Goal: Check status: Check status

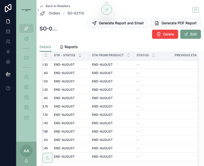
scroll to position [0, 205]
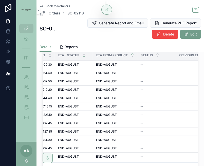
click at [132, 54] on icon "scrollable content" at bounding box center [133, 54] width 2 height 1
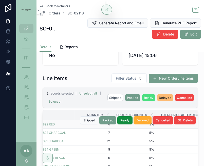
scroll to position [0, 97]
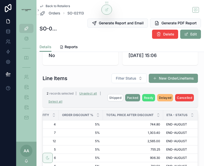
click at [182, 116] on span "Eta - Status" at bounding box center [177, 115] width 21 height 4
click at [185, 117] on icon "scrollable content" at bounding box center [193, 116] width 2 height 1
click at [185, 113] on icon "scrollable content" at bounding box center [192, 114] width 3 height 3
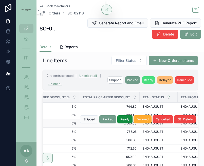
scroll to position [133, 0]
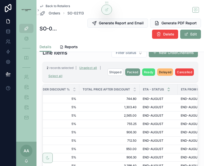
click at [169, 91] on icon "scrollable content" at bounding box center [169, 90] width 2 height 1
click at [168, 90] on icon "scrollable content" at bounding box center [168, 90] width 3 height 3
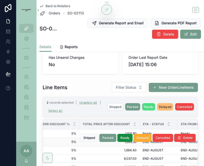
scroll to position [108, 0]
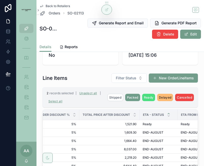
click at [168, 114] on icon "scrollable content" at bounding box center [168, 113] width 3 height 3
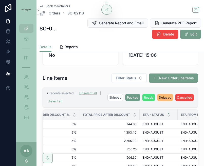
click at [168, 114] on icon "scrollable content" at bounding box center [168, 113] width 3 height 3
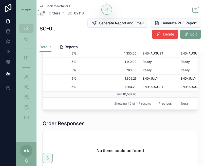
scroll to position [229, 0]
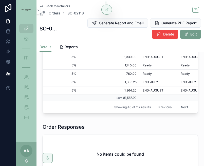
click at [159, 105] on button "Previous" at bounding box center [165, 107] width 20 height 8
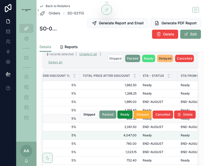
scroll to position [135, 0]
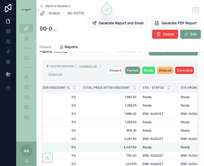
click at [167, 89] on icon "scrollable content" at bounding box center [168, 88] width 3 height 3
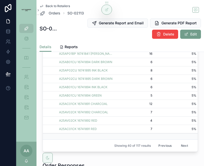
scroll to position [193, 0]
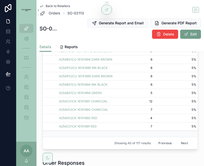
click at [185, 143] on button "Next" at bounding box center [185, 143] width 14 height 8
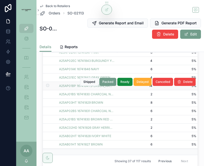
scroll to position [191, 0]
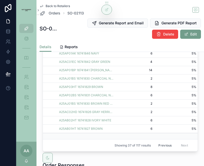
click at [167, 147] on button "Previous" at bounding box center [165, 146] width 20 height 8
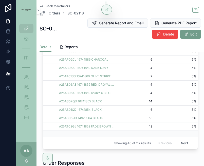
scroll to position [195, 0]
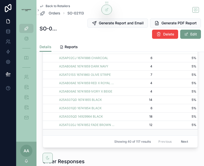
click at [182, 142] on button "Next" at bounding box center [185, 142] width 14 height 8
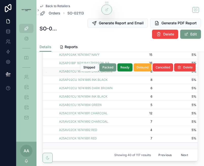
scroll to position [182, 0]
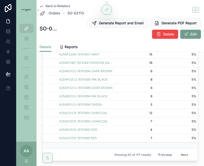
click at [168, 153] on button "Previous" at bounding box center [165, 155] width 20 height 8
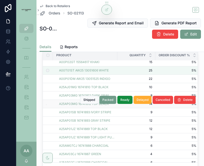
scroll to position [155, 0]
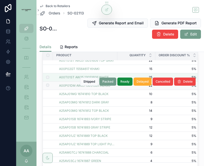
click at [46, 87] on label "scrollable content" at bounding box center [44, 86] width 3 height 4
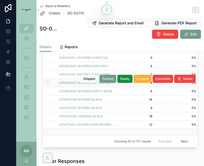
scroll to position [210, 0]
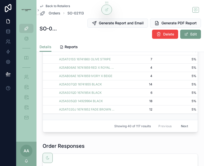
click at [185, 127] on button "Next" at bounding box center [185, 126] width 14 height 8
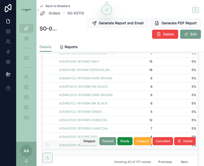
scroll to position [182, 0]
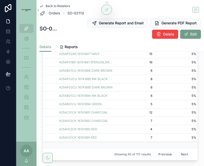
click at [185, 155] on button "Next" at bounding box center [185, 155] width 14 height 8
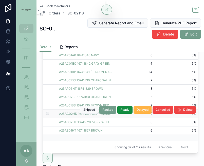
scroll to position [199, 0]
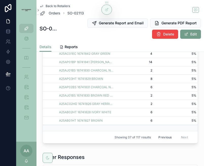
click at [161, 138] on button "Previous" at bounding box center [165, 138] width 20 height 8
click at [163, 139] on button "Previous" at bounding box center [165, 138] width 20 height 8
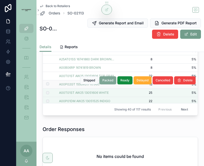
scroll to position [77, 0]
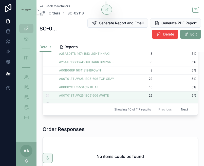
click at [185, 109] on button "Next" at bounding box center [185, 110] width 14 height 8
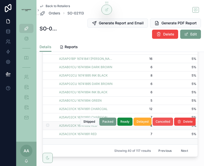
scroll to position [194, 0]
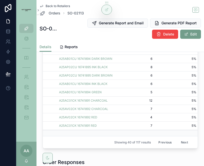
click at [183, 141] on button "Next" at bounding box center [185, 143] width 14 height 8
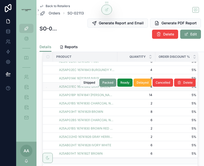
scroll to position [182, 0]
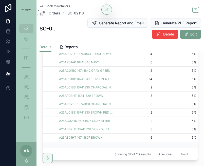
click at [171, 157] on button "Previous" at bounding box center [165, 155] width 20 height 8
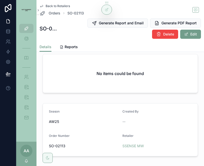
scroll to position [249, 0]
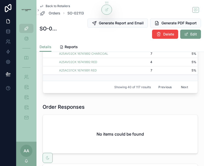
click at [159, 88] on button "Previous" at bounding box center [165, 87] width 20 height 8
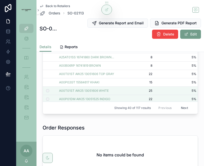
scroll to position [73, 0]
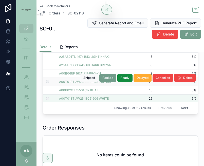
click at [46, 84] on label "scrollable content" at bounding box center [44, 82] width 3 height 4
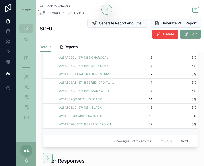
scroll to position [203, 0]
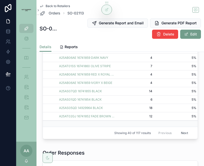
click at [181, 133] on button "Next" at bounding box center [185, 133] width 14 height 8
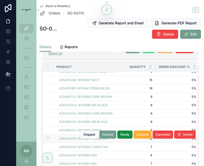
scroll to position [182, 0]
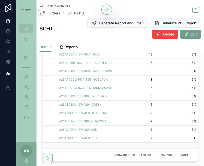
click at [163, 157] on button "Previous" at bounding box center [165, 155] width 20 height 8
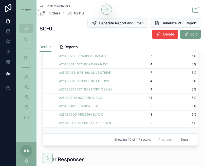
scroll to position [199, 0]
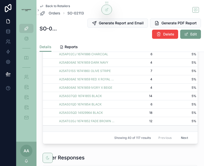
click at [185, 137] on button "Next" at bounding box center [185, 138] width 14 height 8
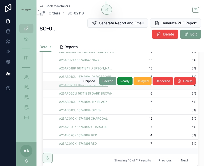
scroll to position [178, 0]
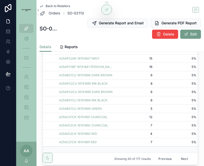
click at [169, 158] on button "Previous" at bounding box center [165, 159] width 20 height 8
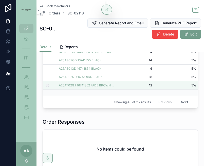
scroll to position [243, 0]
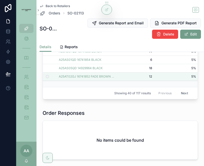
click at [181, 95] on button "Next" at bounding box center [185, 93] width 14 height 8
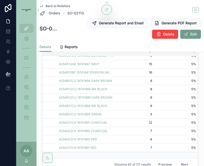
scroll to position [184, 0]
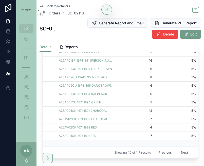
click at [185, 154] on button "Next" at bounding box center [185, 153] width 14 height 8
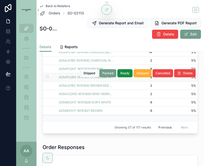
scroll to position [214, 0]
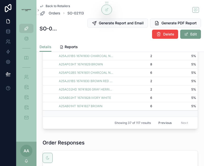
click at [168, 122] on button "Previous" at bounding box center [165, 123] width 20 height 8
click at [165, 123] on button "Previous" at bounding box center [165, 123] width 20 height 8
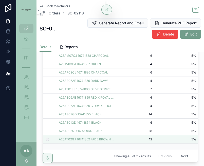
scroll to position [187, 0]
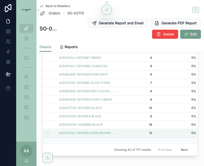
click at [184, 148] on button "Next" at bounding box center [185, 150] width 14 height 8
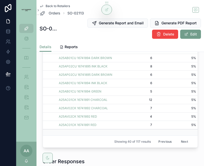
scroll to position [202, 0]
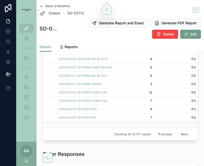
click at [167, 134] on button "Previous" at bounding box center [165, 135] width 20 height 8
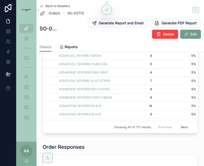
scroll to position [217, 0]
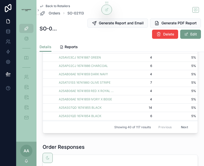
click at [183, 130] on button "Next" at bounding box center [185, 127] width 14 height 8
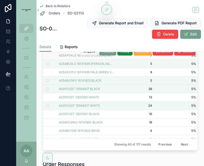
scroll to position [56, 0]
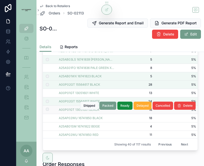
click at [43, 110] on label "scrollable content" at bounding box center [44, 110] width 3 height 4
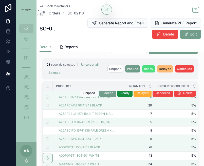
scroll to position [63, 0]
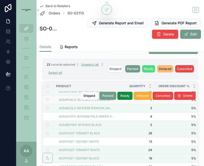
click at [45, 99] on label "scrollable content" at bounding box center [44, 100] width 3 height 4
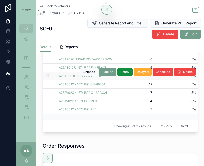
scroll to position [245, 0]
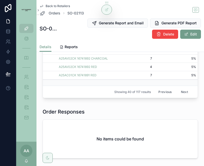
click at [163, 93] on button "Previous" at bounding box center [165, 92] width 20 height 8
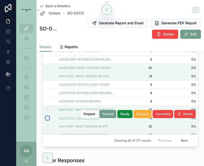
scroll to position [76, 0]
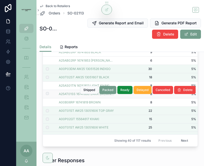
click at [45, 94] on label "scrollable content" at bounding box center [44, 94] width 3 height 4
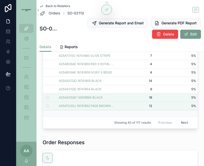
scroll to position [245, 0]
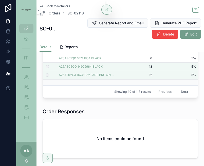
click at [185, 92] on button "Next" at bounding box center [185, 92] width 14 height 8
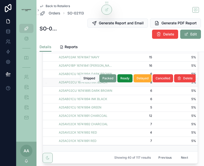
scroll to position [179, 0]
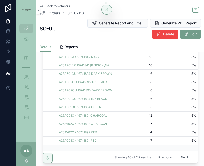
click at [172, 158] on button "Previous" at bounding box center [165, 158] width 20 height 8
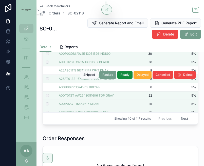
scroll to position [111, 0]
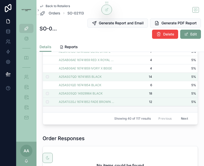
scroll to position [229, 0]
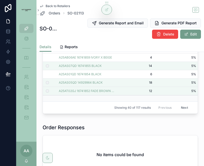
click at [185, 106] on button "Next" at bounding box center [185, 108] width 14 height 8
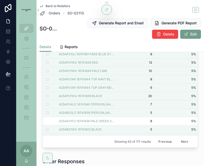
scroll to position [167, 0]
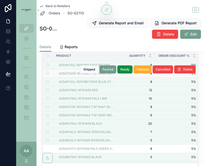
click at [46, 74] on label "scrollable content" at bounding box center [44, 74] width 3 height 4
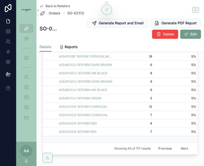
scroll to position [190, 0]
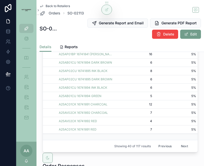
click at [167, 146] on button "Previous" at bounding box center [165, 146] width 20 height 8
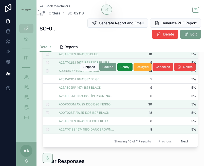
scroll to position [49, 0]
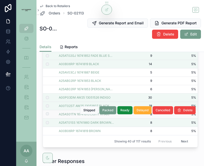
click at [46, 111] on td "scrollable content" at bounding box center [48, 114] width 10 height 8
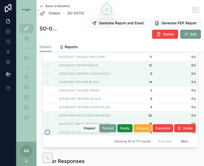
scroll to position [11, 0]
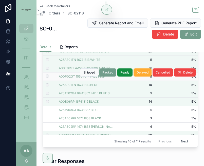
click at [46, 78] on label "scrollable content" at bounding box center [44, 77] width 3 height 4
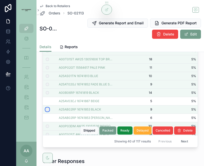
scroll to position [29, 0]
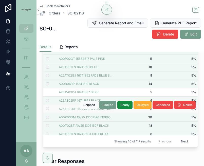
click at [45, 110] on label "scrollable content" at bounding box center [44, 109] width 3 height 4
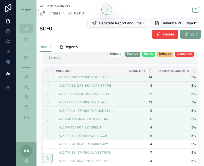
scroll to position [236, 0]
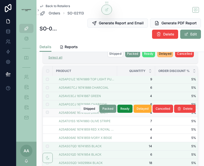
click at [46, 114] on label "scrollable content" at bounding box center [44, 113] width 3 height 4
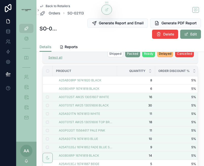
scroll to position [152, 0]
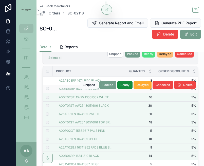
click at [46, 90] on label "scrollable content" at bounding box center [44, 89] width 3 height 4
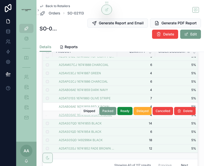
scroll to position [183, 0]
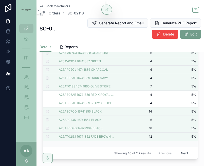
click at [184, 151] on button "Next" at bounding box center [185, 154] width 14 height 8
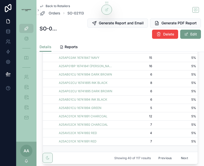
scroll to position [181, 0]
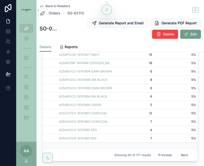
click at [167, 157] on button "Previous" at bounding box center [165, 155] width 20 height 8
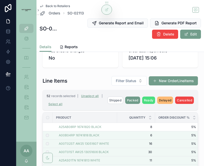
scroll to position [106, 0]
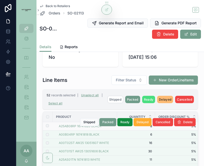
click at [46, 128] on label "scrollable content" at bounding box center [44, 126] width 3 height 4
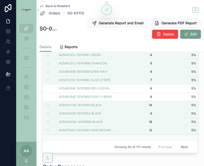
scroll to position [192, 0]
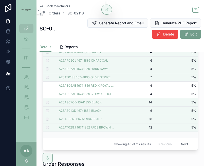
click at [184, 145] on button "Next" at bounding box center [185, 144] width 14 height 8
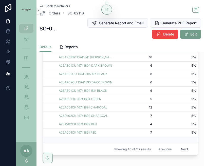
scroll to position [192, 0]
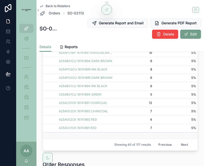
click at [166, 145] on button "Previous" at bounding box center [165, 145] width 20 height 8
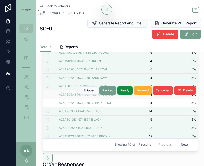
scroll to position [239, 0]
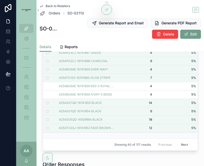
click at [187, 142] on button "Next" at bounding box center [185, 145] width 14 height 8
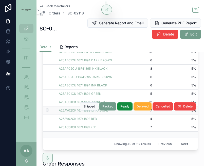
scroll to position [200, 0]
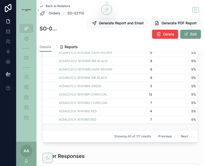
click at [175, 135] on button "Previous" at bounding box center [165, 137] width 20 height 8
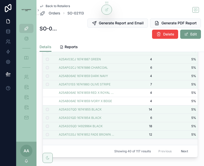
scroll to position [191, 0]
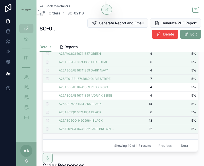
click at [184, 145] on button "Next" at bounding box center [185, 146] width 14 height 8
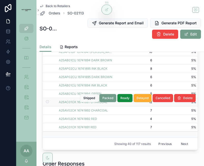
scroll to position [195, 0]
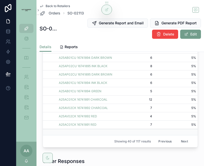
click at [182, 144] on button "Next" at bounding box center [185, 142] width 14 height 8
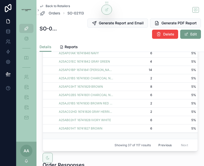
scroll to position [195, 0]
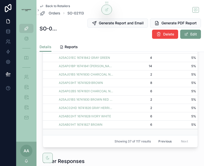
click at [163, 141] on button "Previous" at bounding box center [165, 142] width 20 height 8
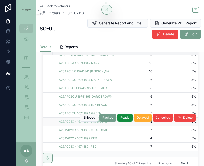
scroll to position [176, 0]
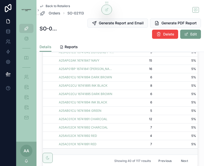
click at [160, 161] on button "Previous" at bounding box center [165, 161] width 20 height 8
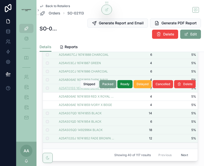
scroll to position [190, 0]
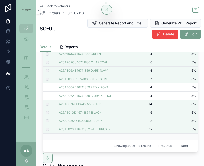
click at [181, 148] on button "Next" at bounding box center [185, 146] width 14 height 8
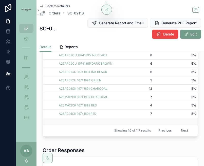
scroll to position [210, 0]
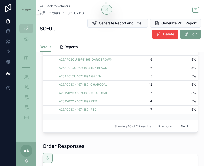
click at [183, 125] on button "Next" at bounding box center [185, 127] width 14 height 8
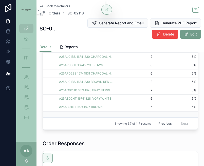
scroll to position [219, 0]
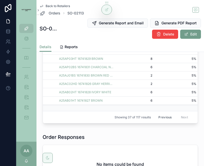
click at [160, 119] on button "Previous" at bounding box center [165, 118] width 20 height 8
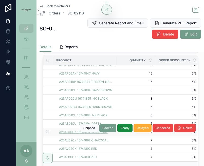
scroll to position [179, 0]
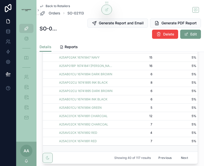
click at [166, 160] on button "Previous" at bounding box center [165, 158] width 20 height 8
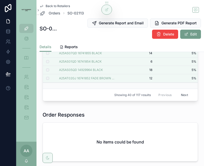
scroll to position [243, 0]
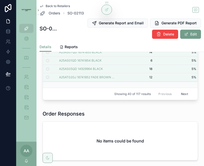
click at [182, 94] on button "Next" at bounding box center [185, 94] width 14 height 8
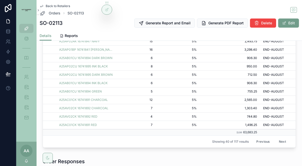
scroll to position [122, 0]
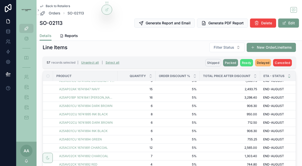
click at [204, 61] on button "Shipped" at bounding box center [213, 62] width 16 height 7
click at [204, 52] on icon "scrollable content" at bounding box center [238, 53] width 4 height 4
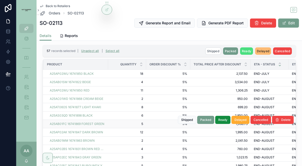
scroll to position [0, 10]
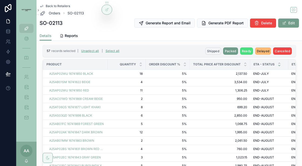
click at [204, 54] on button "Shipped" at bounding box center [213, 50] width 16 height 7
click at [204, 40] on icon "scrollable content" at bounding box center [238, 41] width 4 height 4
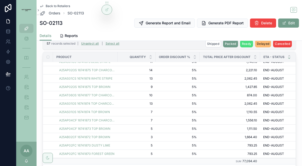
scroll to position [225, 0]
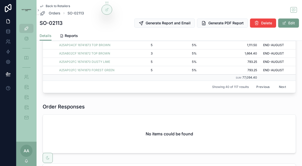
click at [204, 87] on button "Previous" at bounding box center [263, 87] width 20 height 8
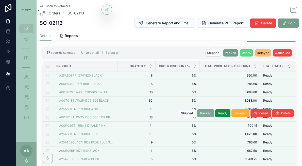
scroll to position [118, 0]
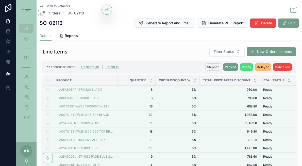
click at [204, 67] on span "Shipped" at bounding box center [213, 67] width 12 height 4
click at [204, 56] on icon "scrollable content" at bounding box center [238, 57] width 4 height 4
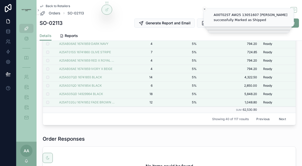
scroll to position [199, 0]
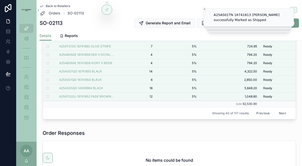
click at [204, 113] on button "Previous" at bounding box center [263, 113] width 20 height 8
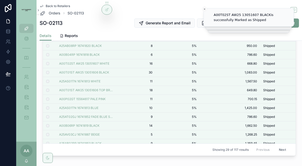
click at [204, 151] on button "Next" at bounding box center [283, 150] width 14 height 8
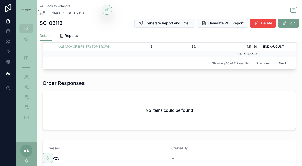
scroll to position [215, 0]
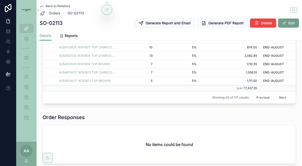
click at [204, 97] on button "Previous" at bounding box center [263, 98] width 20 height 8
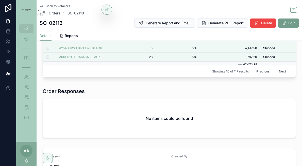
scroll to position [227, 0]
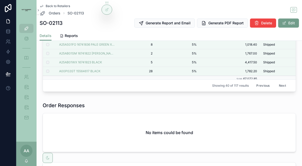
click at [204, 86] on button "Previous" at bounding box center [263, 86] width 20 height 8
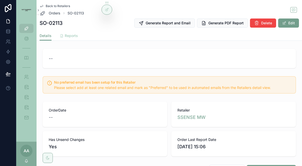
click at [63, 34] on icon "scrollable content" at bounding box center [62, 36] width 4 height 4
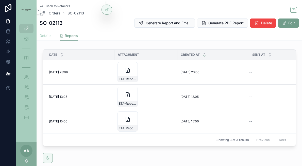
click at [46, 34] on span "Details" at bounding box center [46, 35] width 12 height 5
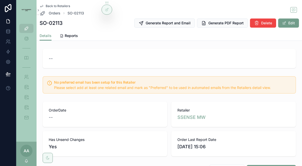
click at [51, 6] on span "Back to Retailers" at bounding box center [58, 6] width 24 height 4
